Goal: Task Accomplishment & Management: Use online tool/utility

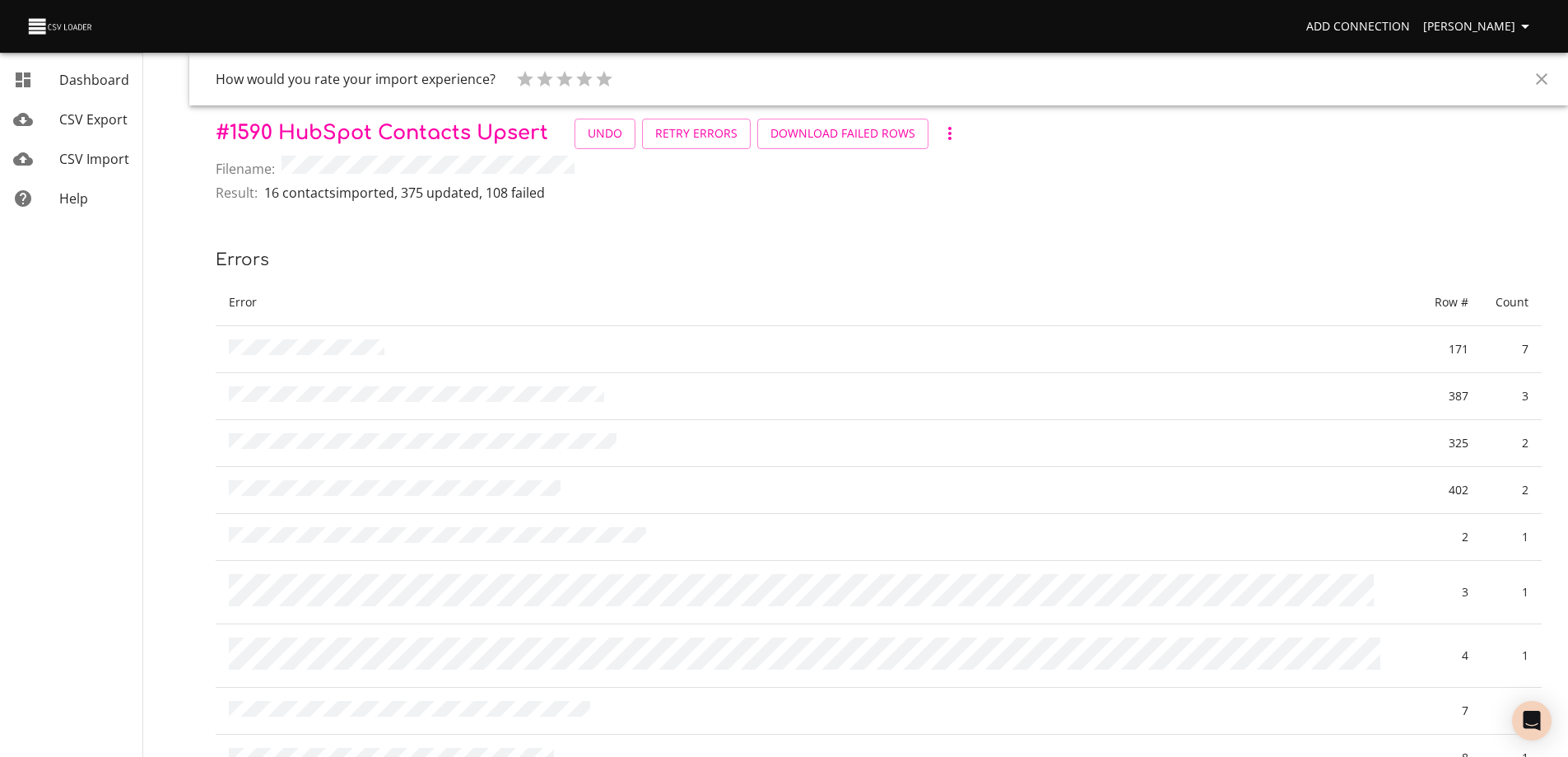
click at [1544, 78] on icon "Close" at bounding box center [1542, 79] width 11 height 11
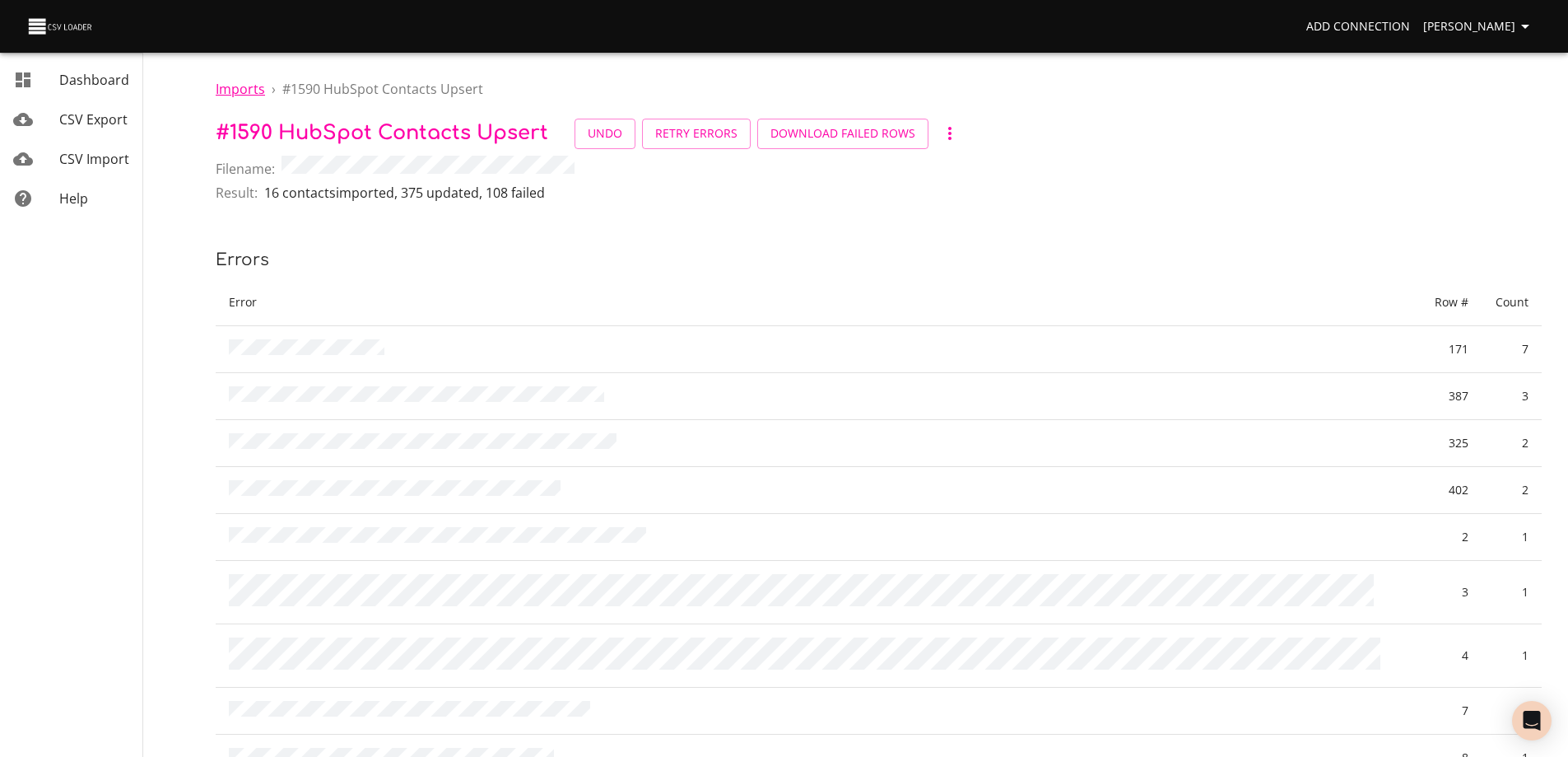
click at [242, 86] on span "Imports" at bounding box center [240, 88] width 49 height 18
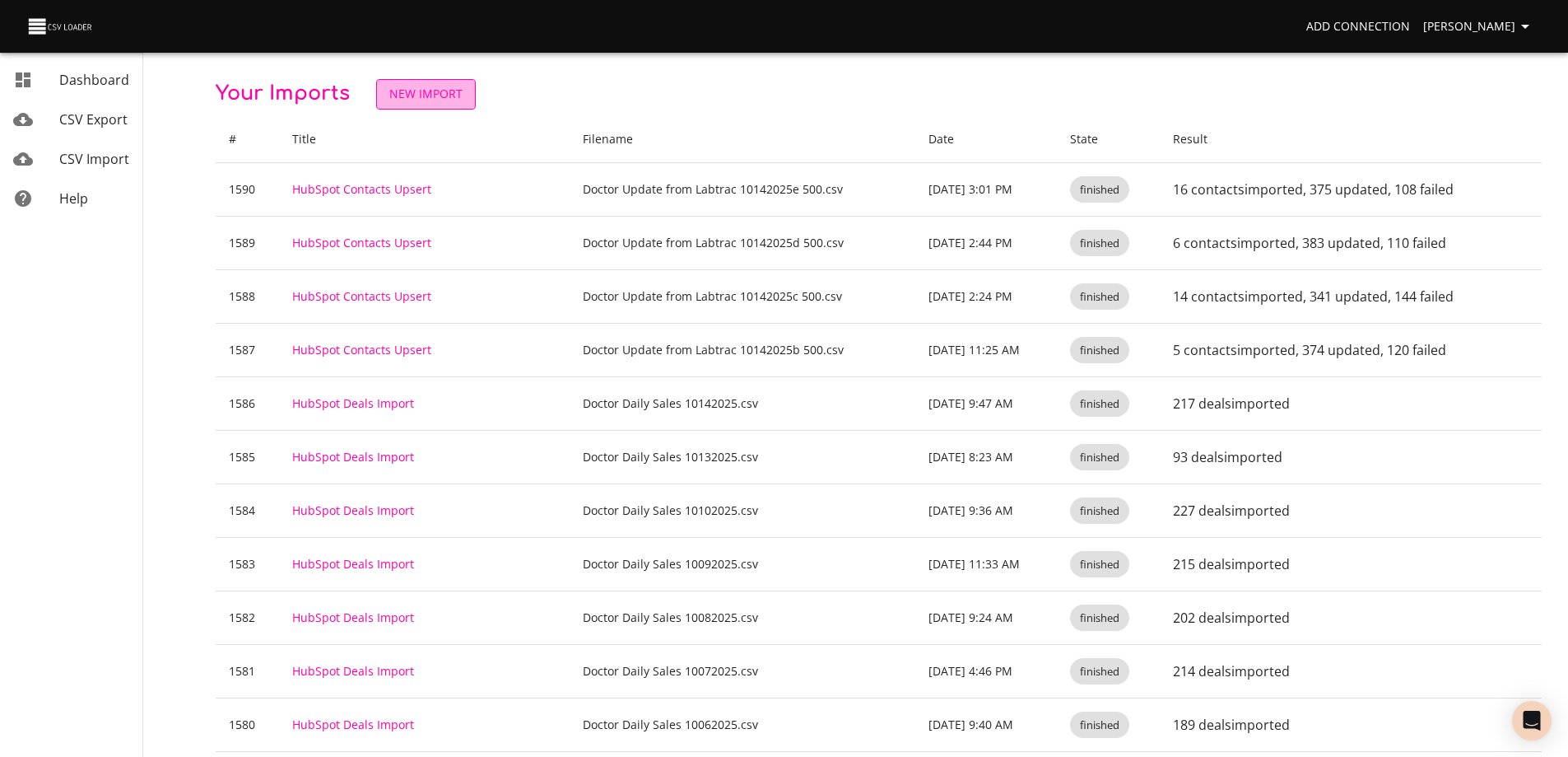
click at [457, 86] on span "New Import" at bounding box center [426, 94] width 73 height 20
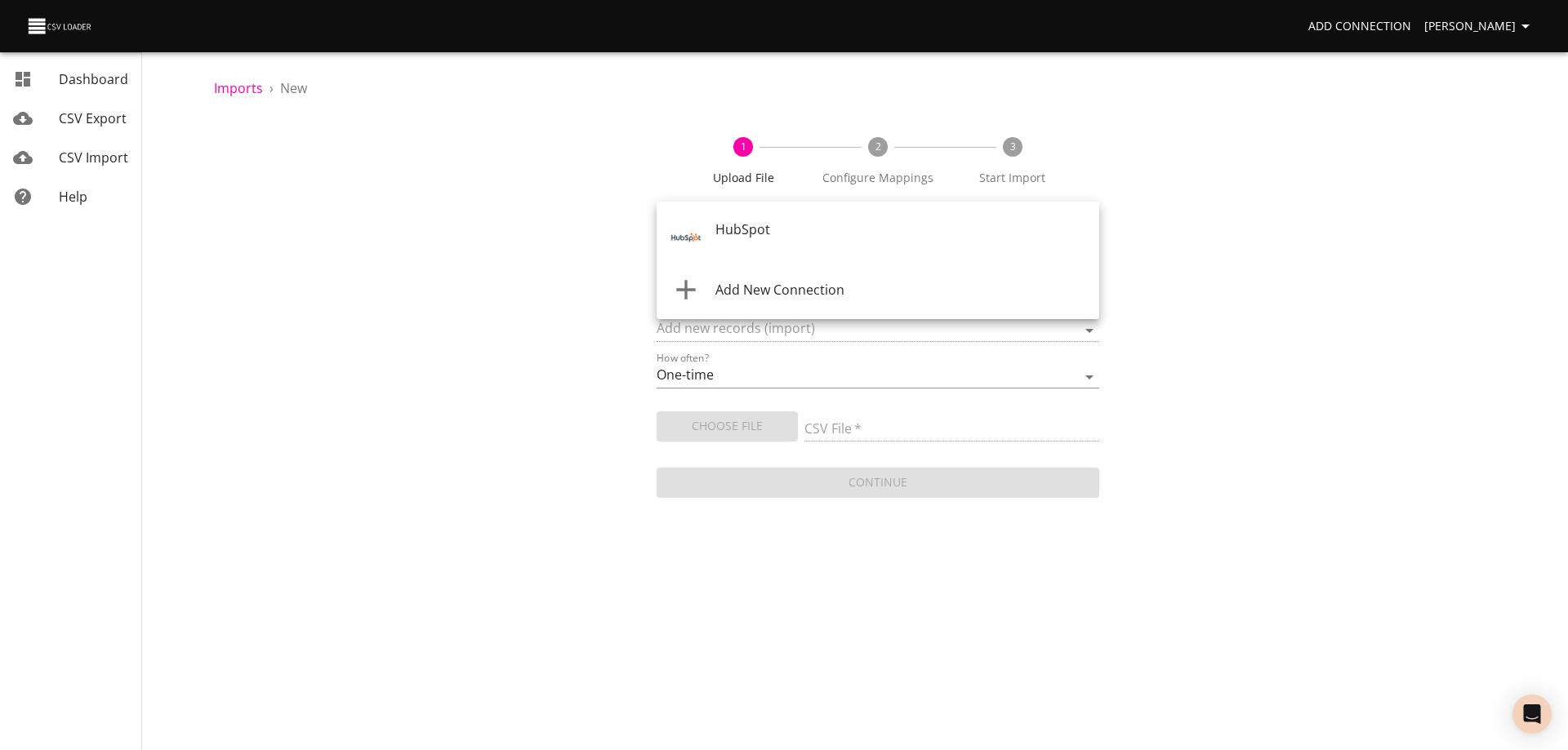
click at [895, 235] on body "Add Connection [PERSON_NAME] Dashboard CSV Export CSV Import Help Imports › New…" at bounding box center [784, 375] width 1568 height 750
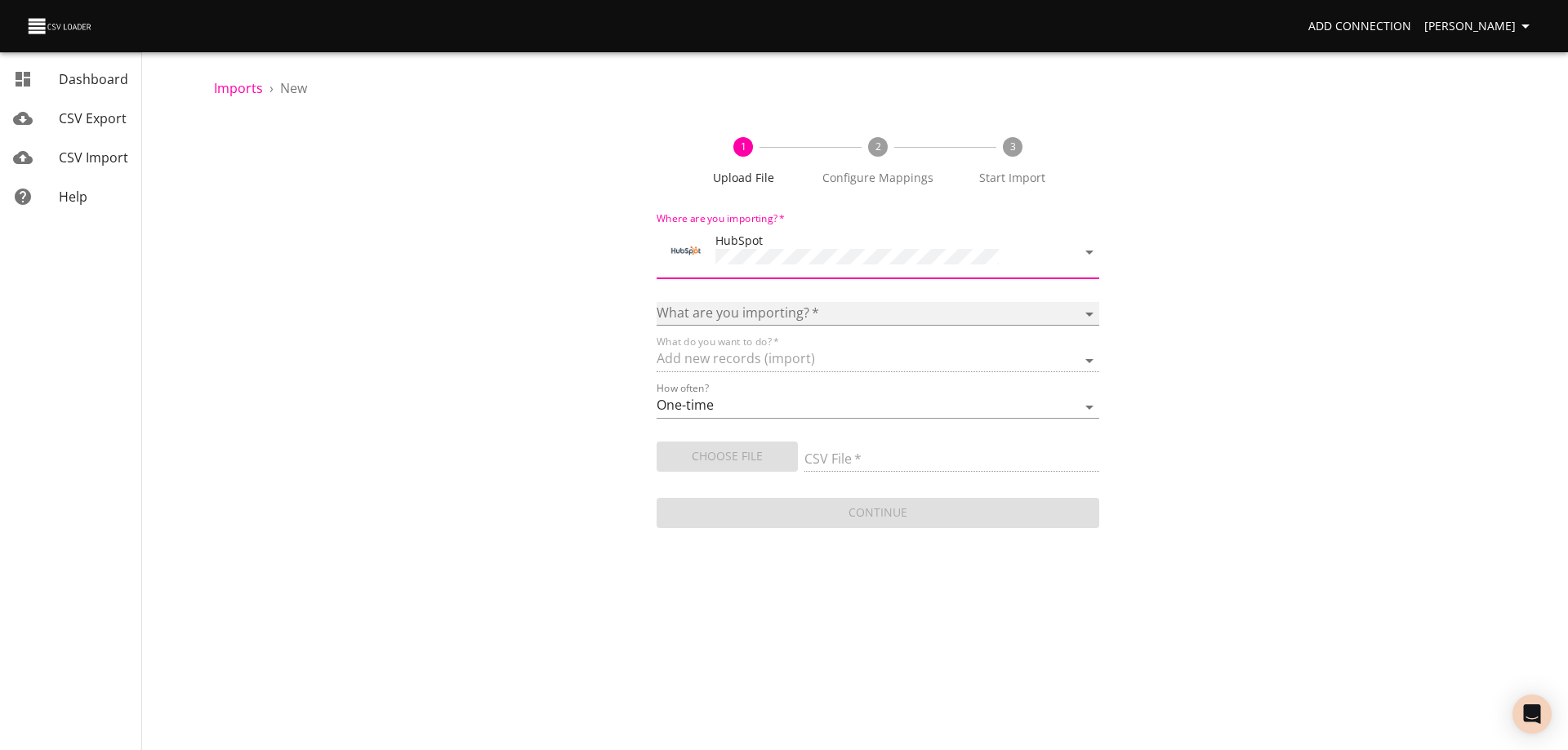
click at [869, 304] on select "Calls Companies Contacts Deals Emails Line items Meetings Notes Products Tasks …" at bounding box center [878, 314] width 442 height 24
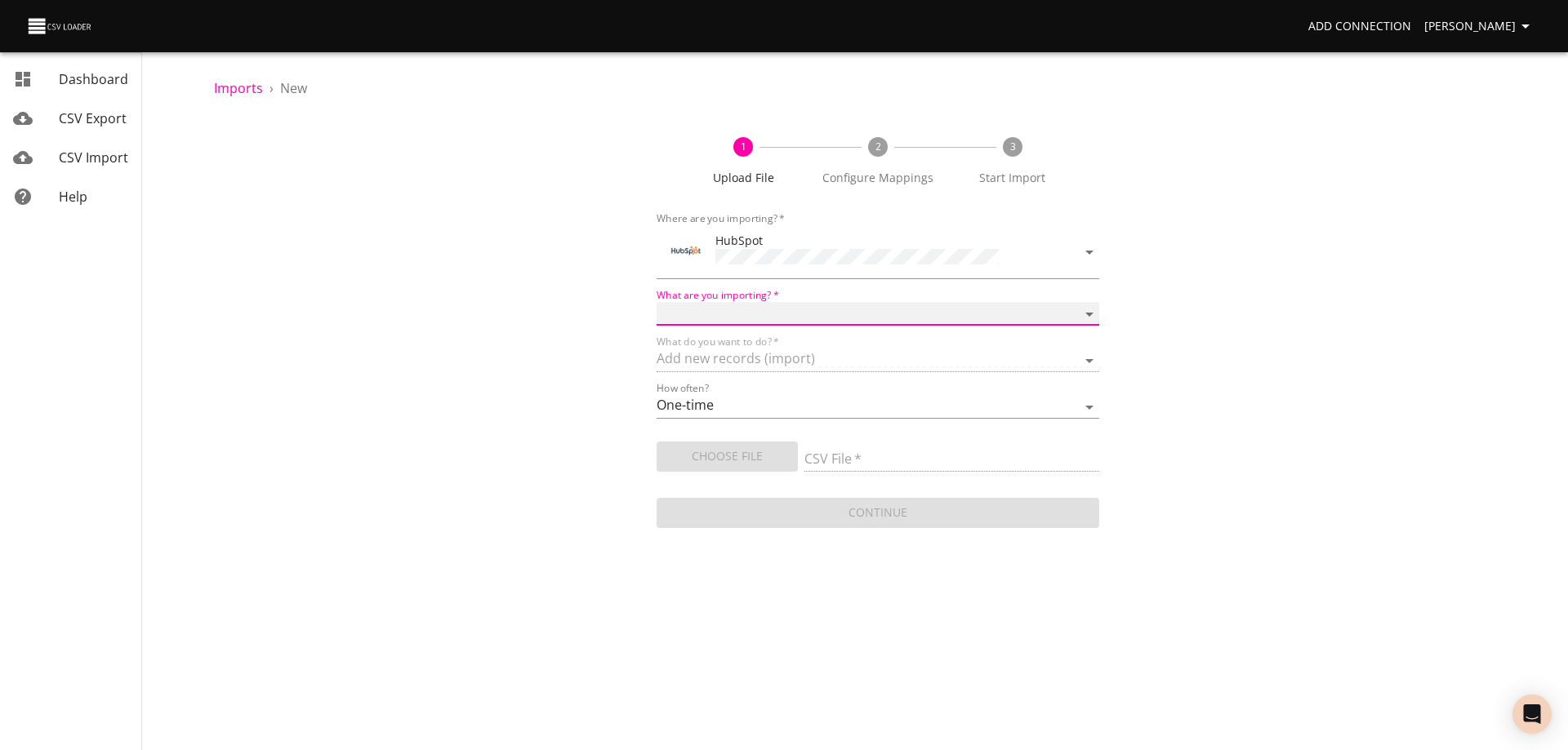
select select "contacts"
click at [656, 302] on select "Calls Companies Contacts Deals Emails Line items Meetings Notes Products Tasks …" at bounding box center [878, 314] width 442 height 24
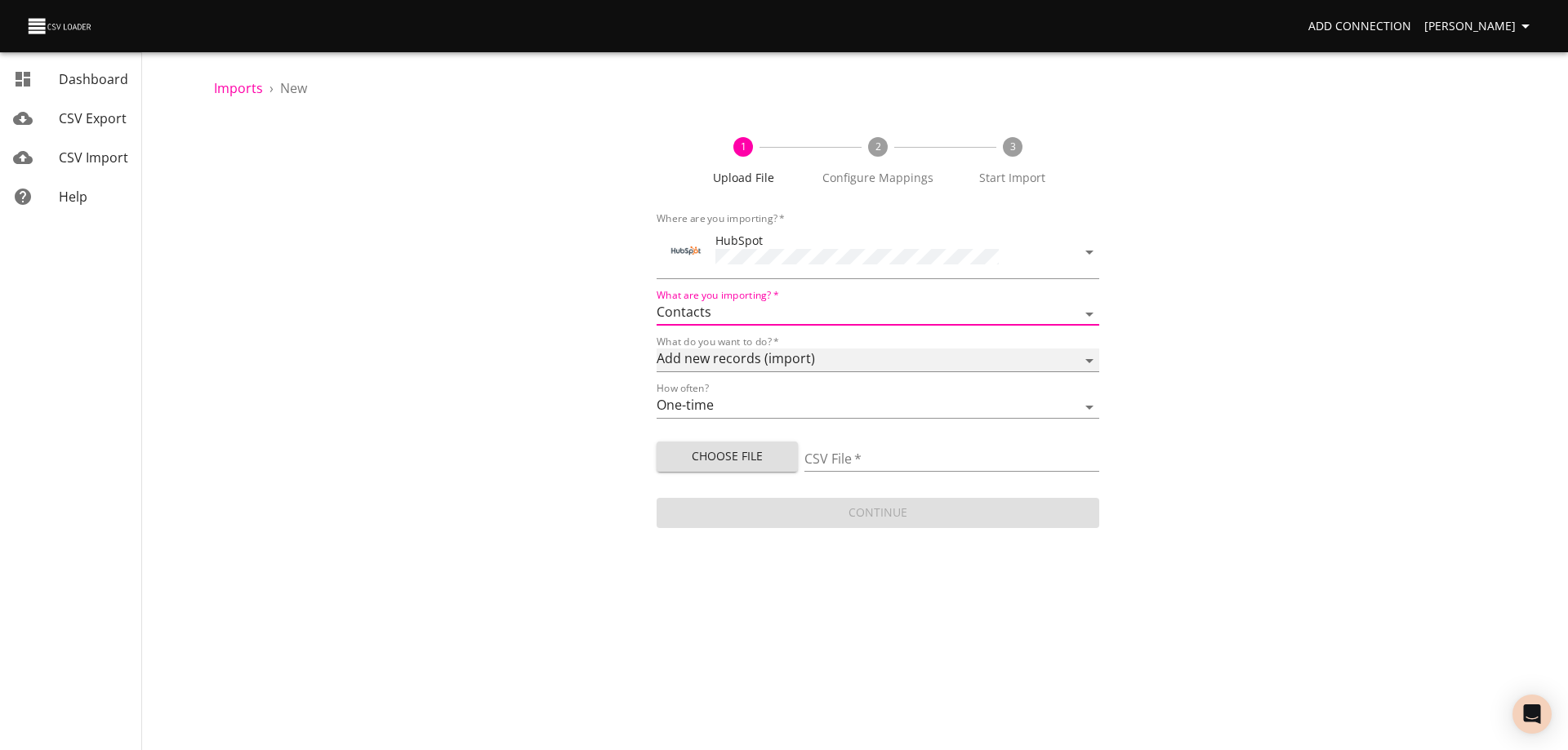
click at [869, 351] on select "Add new records (import) Update existing records (update) Add new and update ex…" at bounding box center [878, 360] width 442 height 24
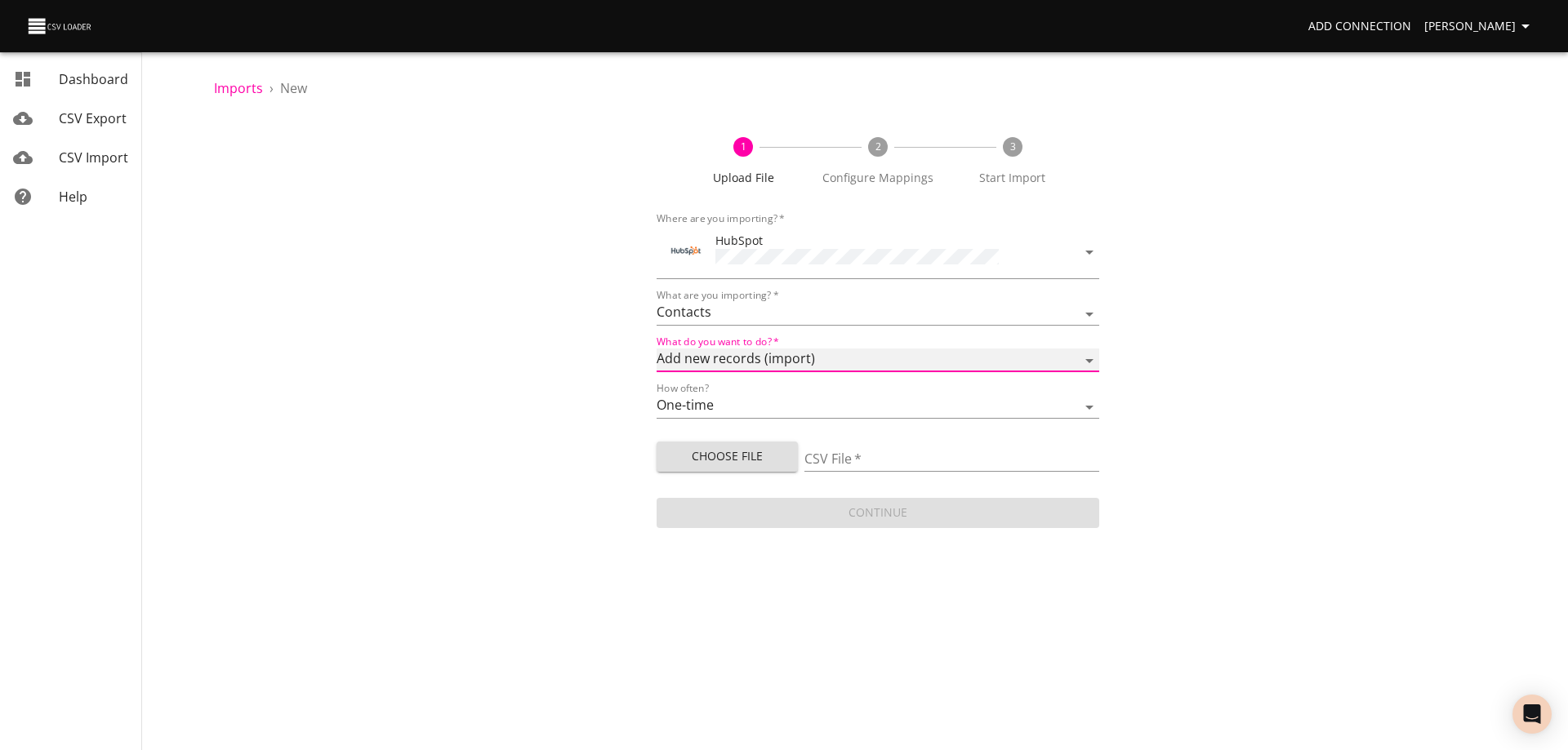
select select "upsert"
click at [656, 348] on select "Add new records (import) Update existing records (update) Add new and update ex…" at bounding box center [878, 360] width 442 height 24
click at [757, 454] on span "Choose File" at bounding box center [726, 457] width 115 height 20
type input "Doctor Update from Labtrac 10142025f 500.csv"
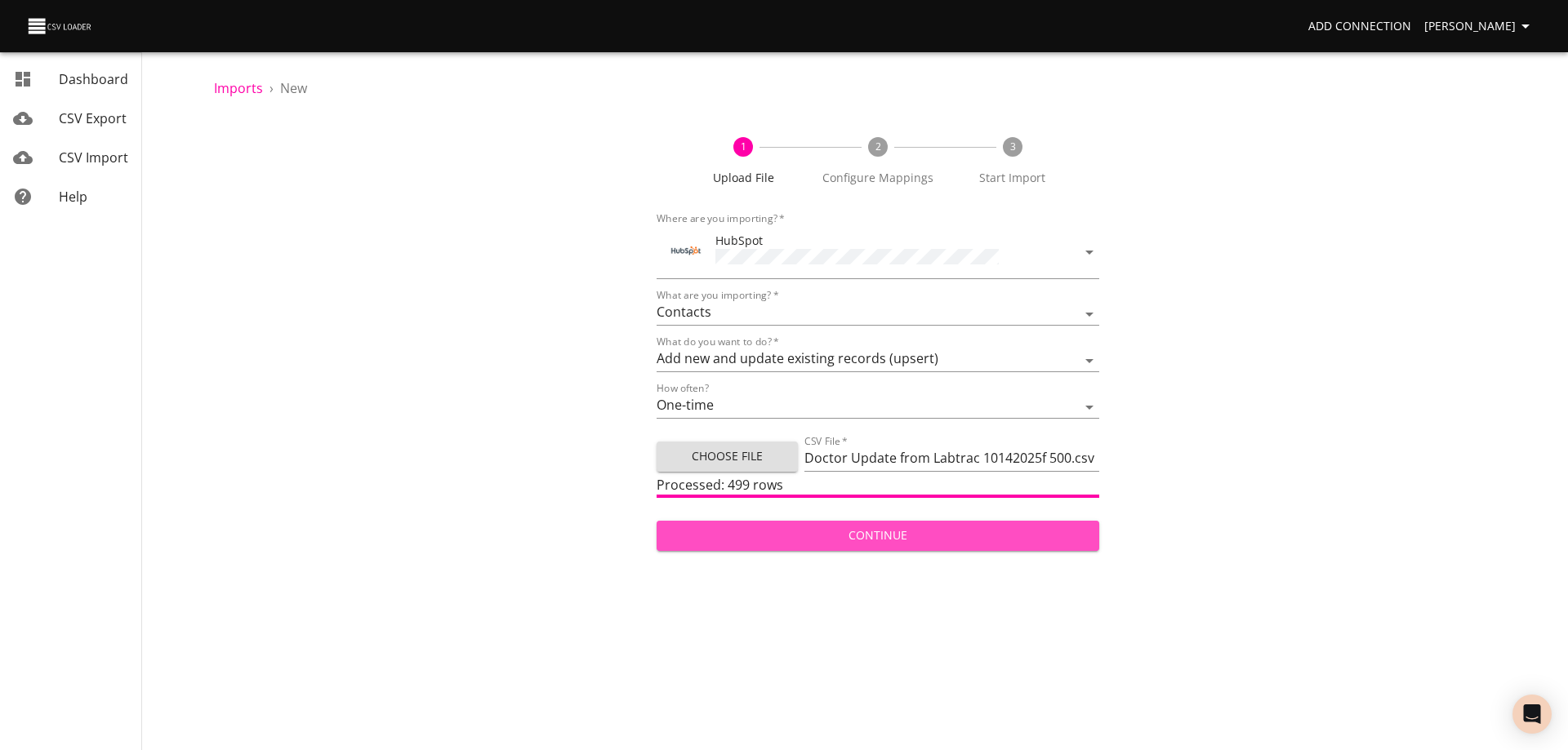
click at [889, 525] on span "Continue" at bounding box center [878, 535] width 417 height 20
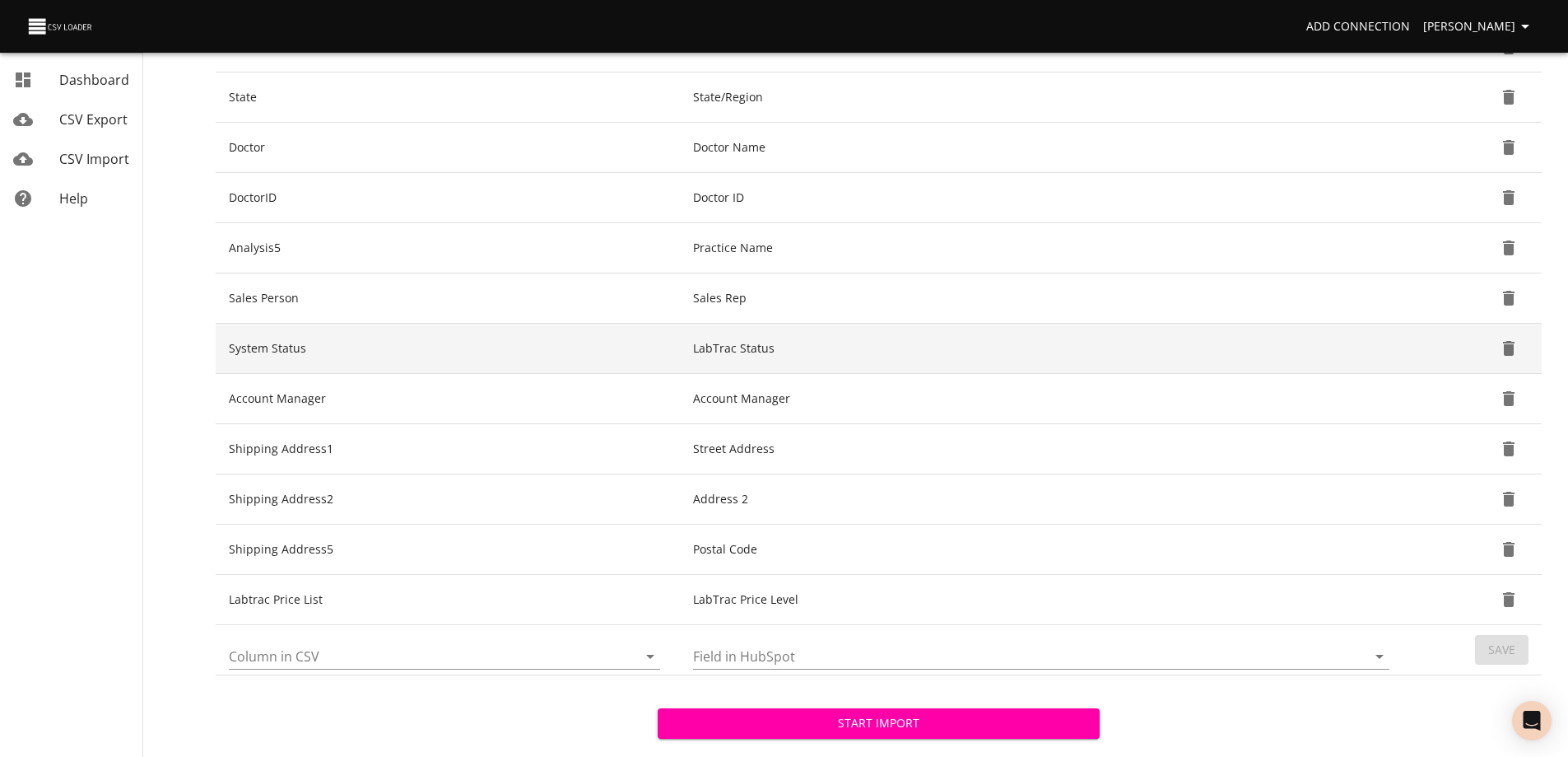
scroll to position [571, 0]
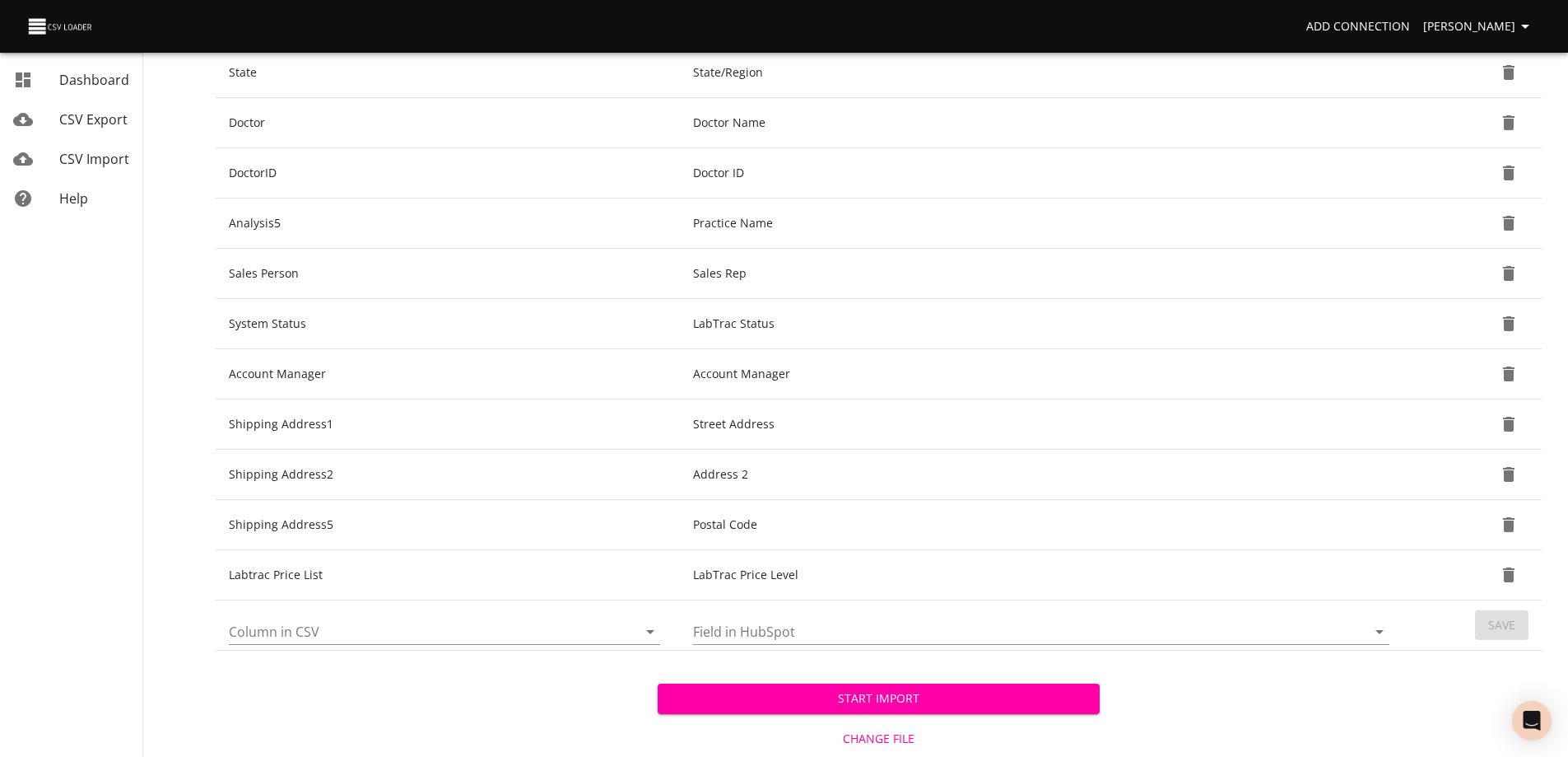
click at [652, 634] on icon "Open" at bounding box center [650, 631] width 20 height 20
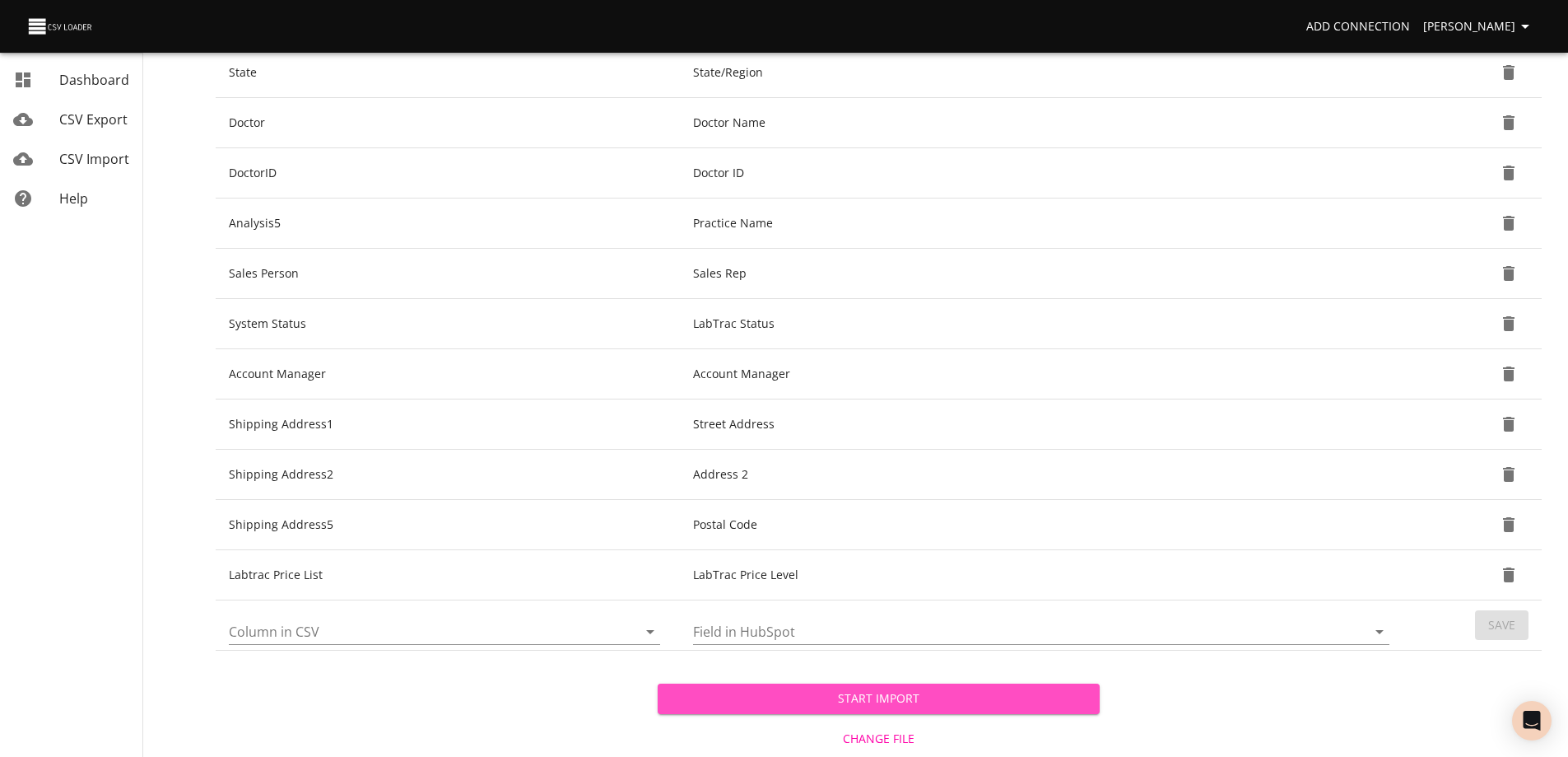
click at [922, 696] on span "Start Import" at bounding box center [878, 699] width 415 height 20
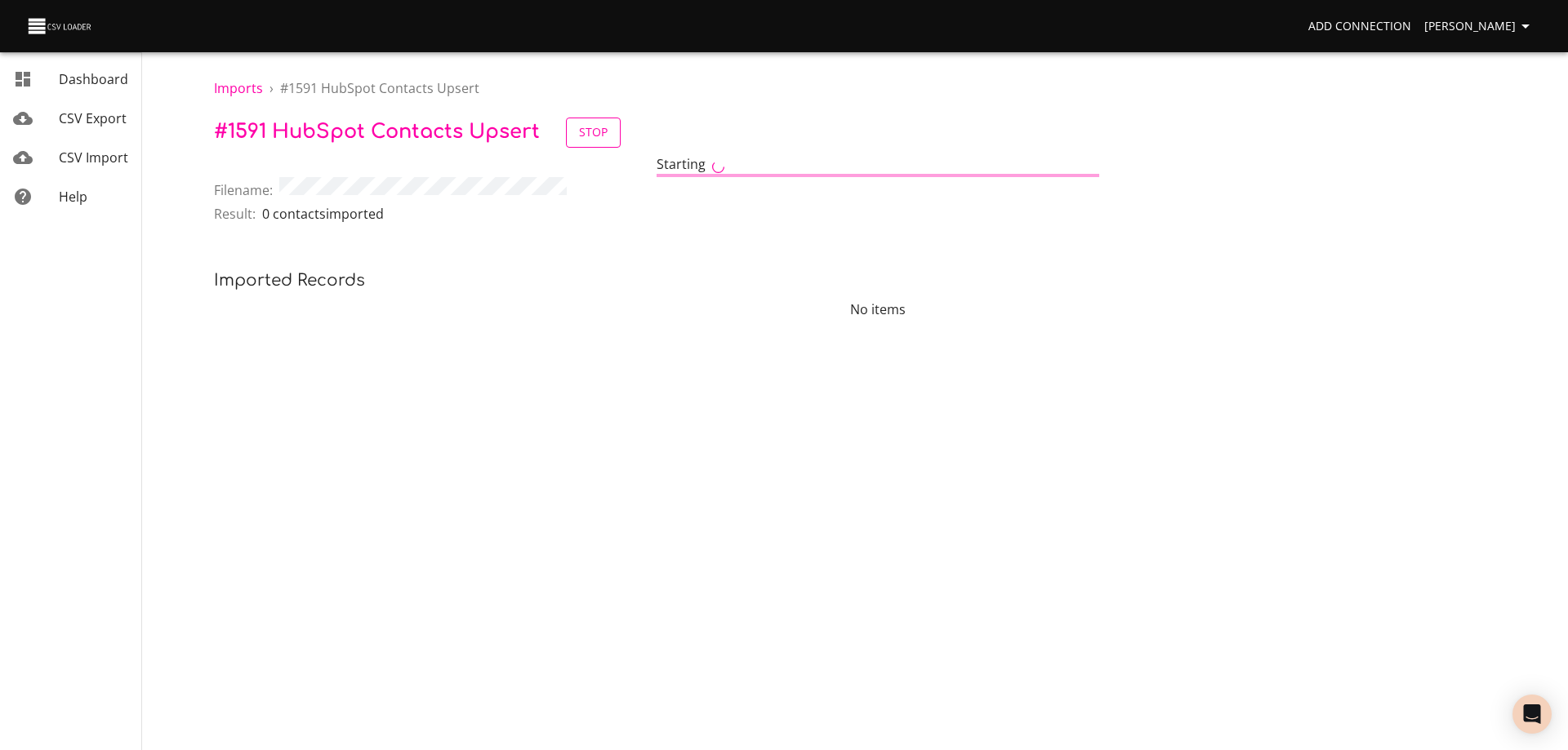
click at [590, 128] on span "Stop" at bounding box center [593, 133] width 29 height 20
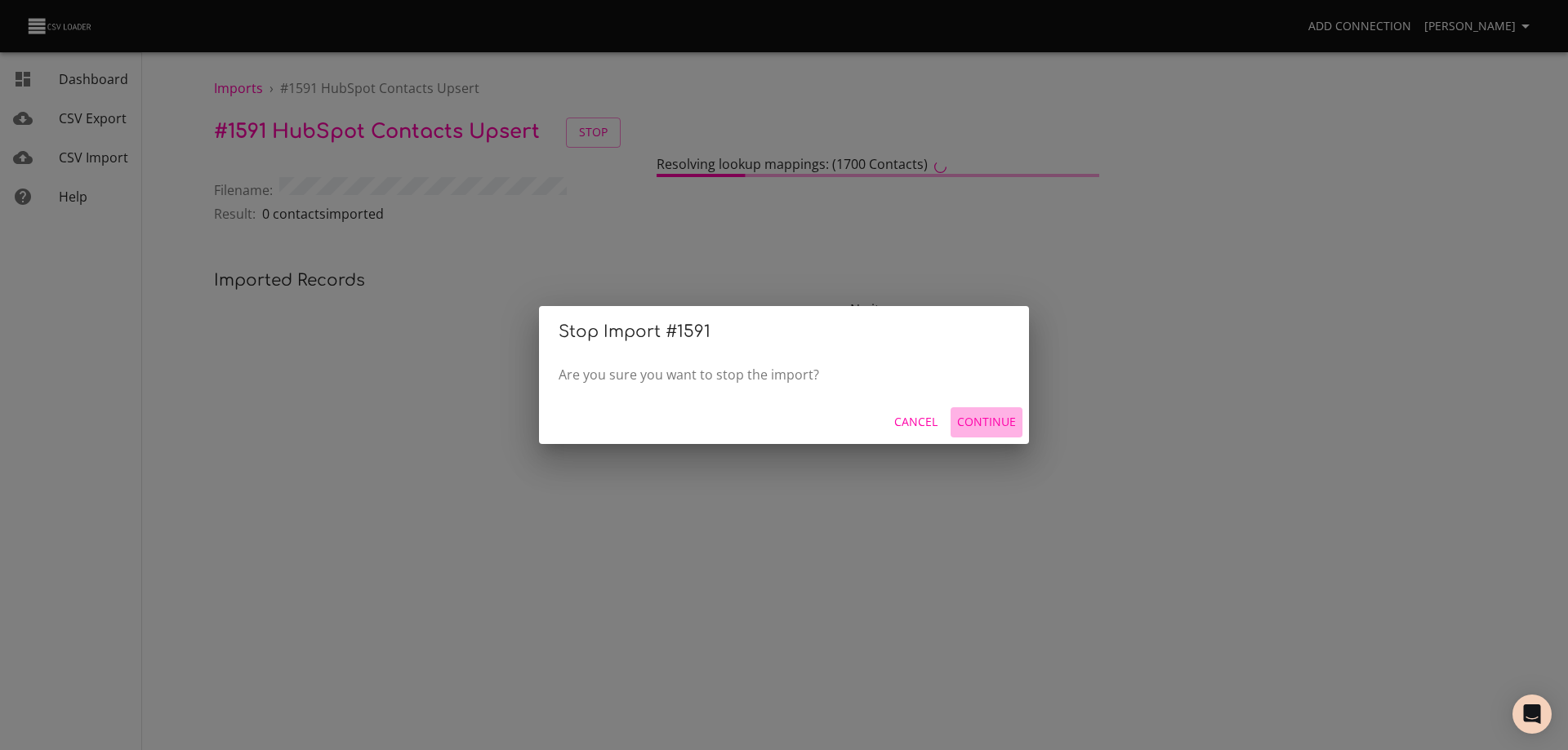
click at [984, 420] on span "Continue" at bounding box center [986, 422] width 59 height 20
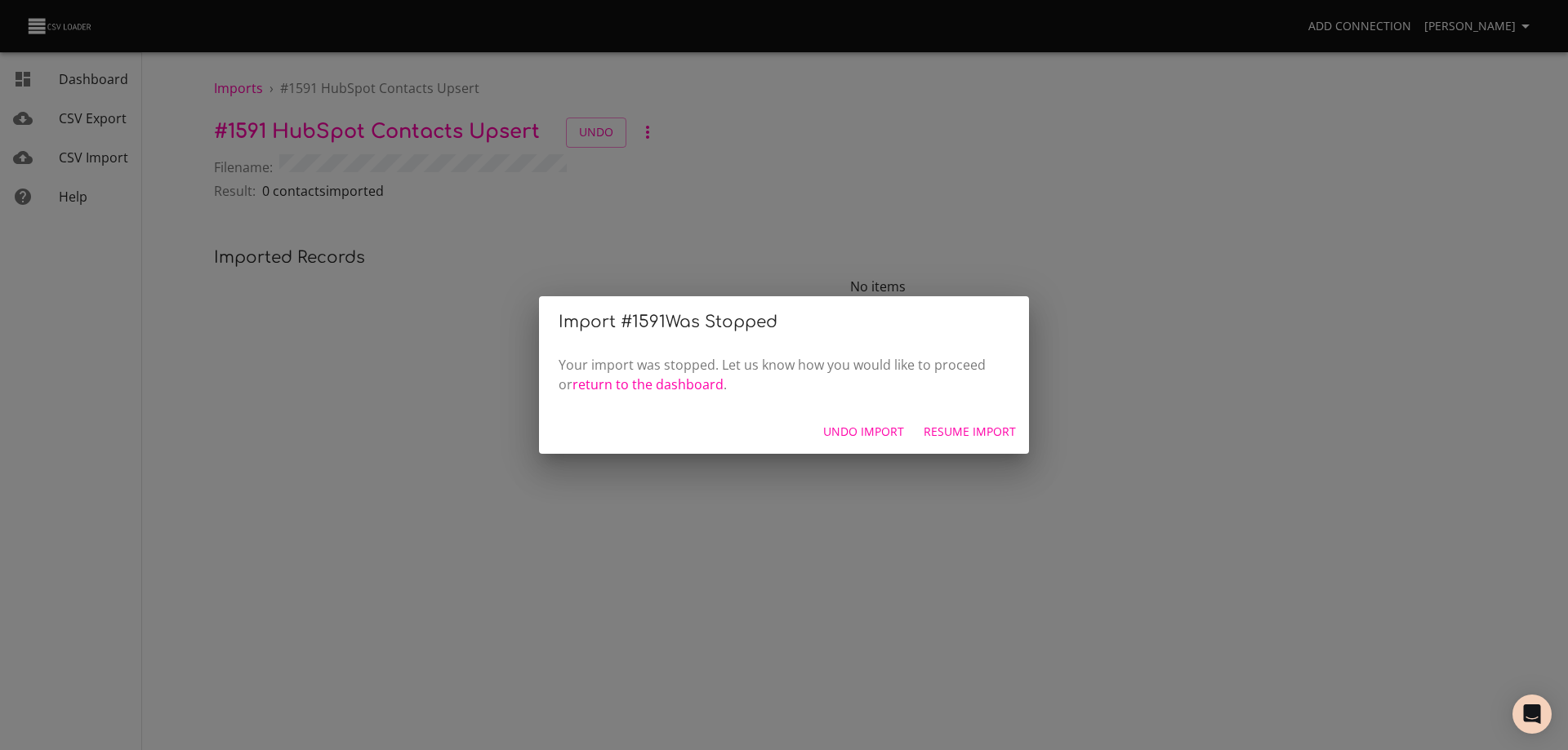
click at [889, 429] on span "Undo Import" at bounding box center [864, 432] width 81 height 20
click at [976, 429] on span "Start Over" at bounding box center [982, 432] width 67 height 20
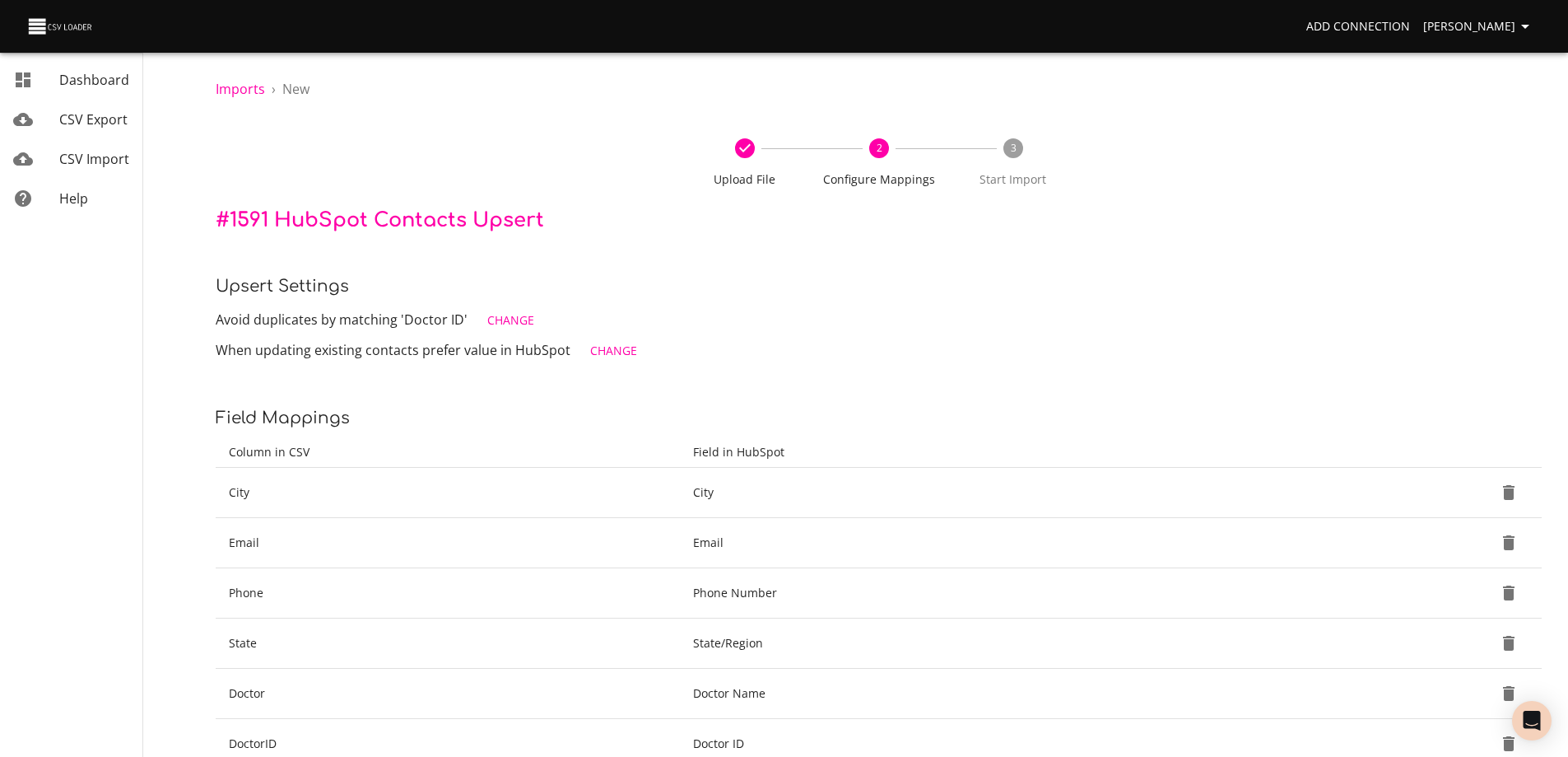
click at [590, 350] on span "Change" at bounding box center [613, 352] width 46 height 20
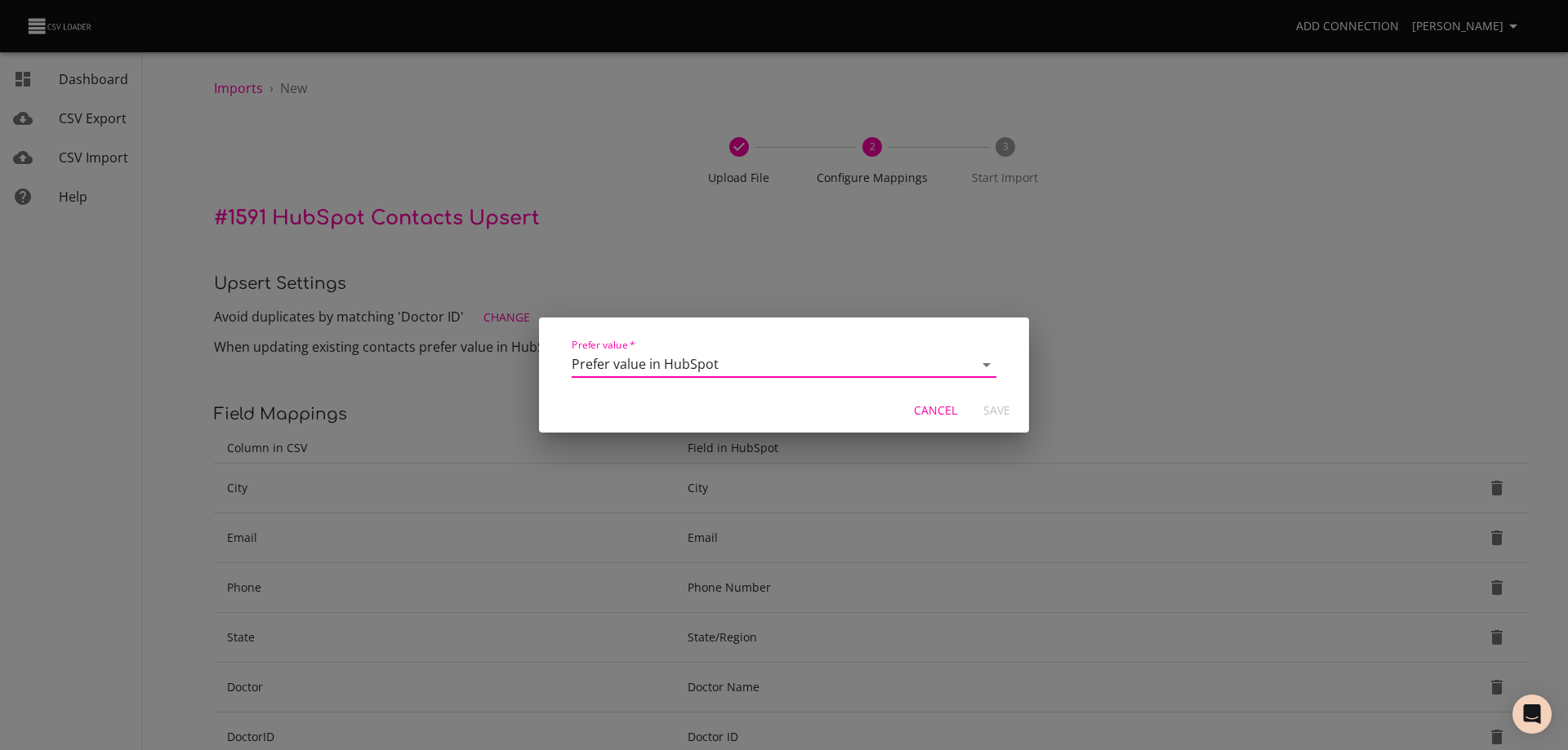
click at [829, 364] on select "Overwrite value in HubSpot Prefer value in HubSpot" at bounding box center [784, 365] width 425 height 26
select select "update_by_non_blank"
click at [572, 352] on select "Overwrite value in HubSpot Prefer value in HubSpot" at bounding box center [784, 365] width 425 height 26
click at [993, 410] on span "Save" at bounding box center [996, 411] width 40 height 20
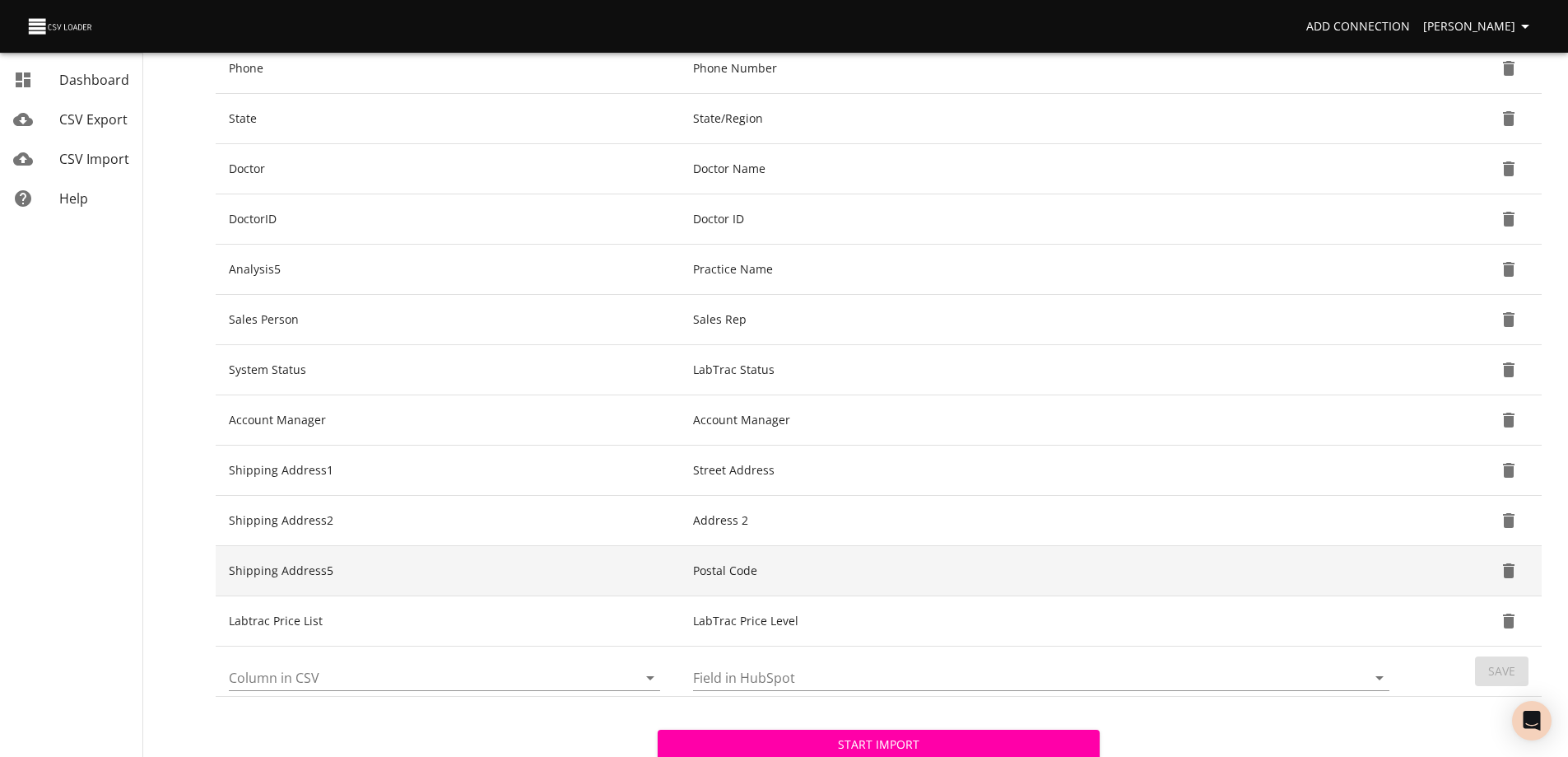
scroll to position [571, 0]
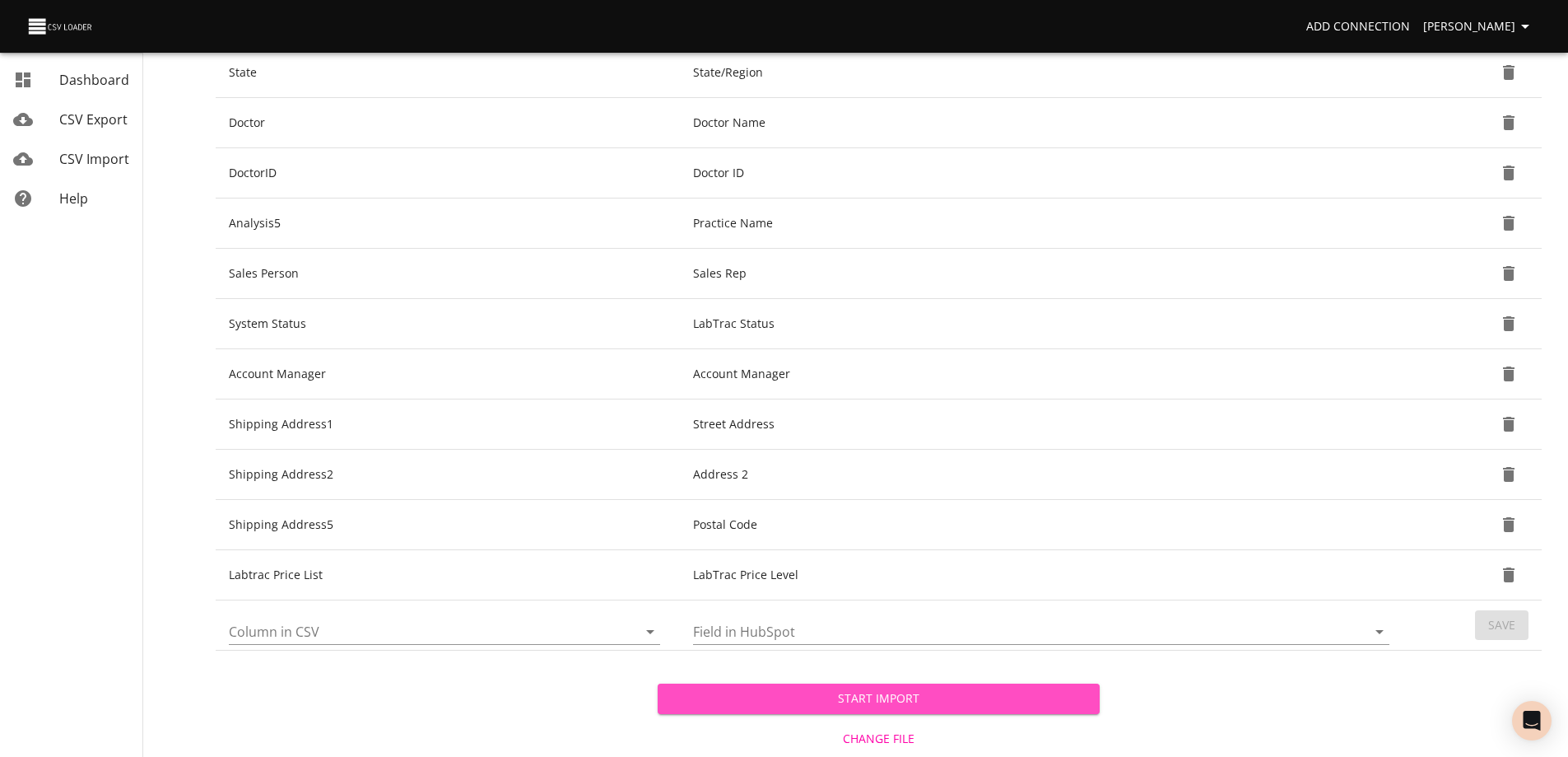
click at [895, 688] on button "Start Import" at bounding box center [879, 698] width 442 height 31
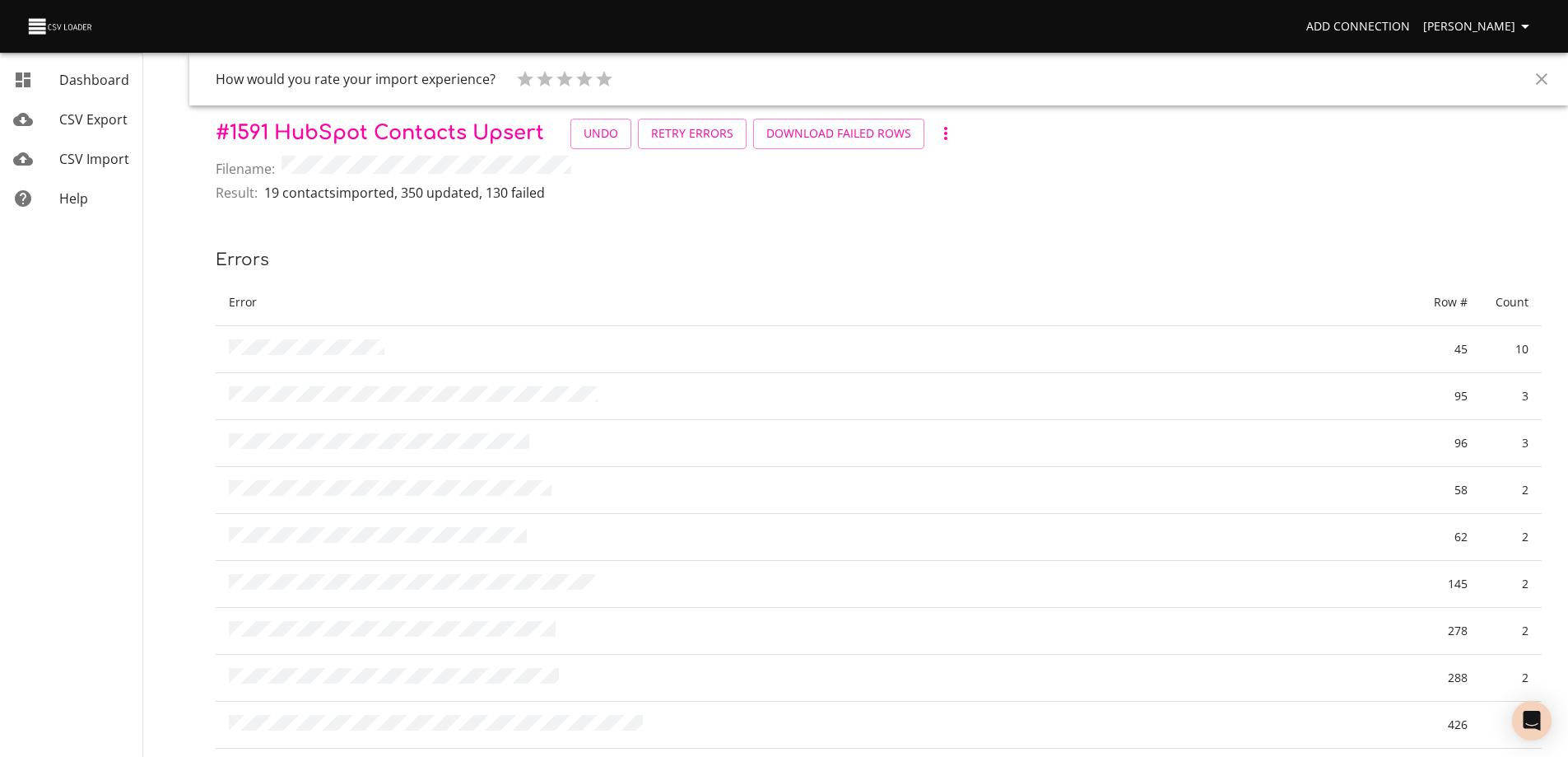
click at [1540, 75] on icon "Close" at bounding box center [1541, 78] width 20 height 20
